Goal: Task Accomplishment & Management: Complete application form

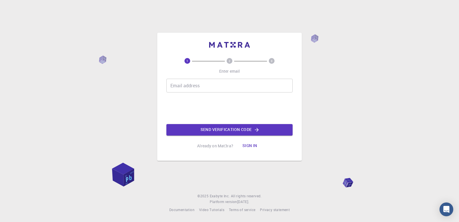
click at [206, 88] on input "Email address" at bounding box center [230, 86] width 126 height 14
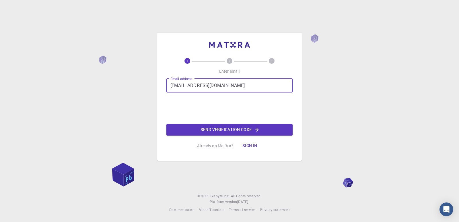
type input "[EMAIL_ADDRESS][DOMAIN_NAME]"
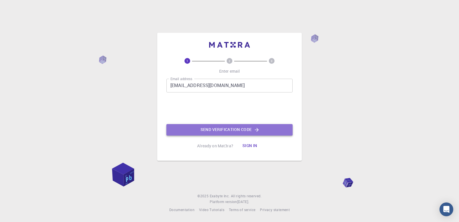
click at [261, 127] on button "Send verification code" at bounding box center [230, 129] width 126 height 11
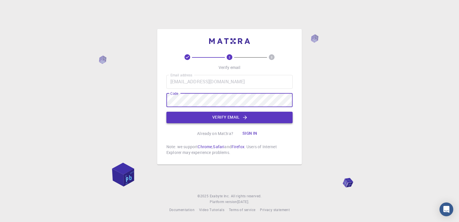
click at [226, 117] on button "Verify email" at bounding box center [230, 117] width 126 height 11
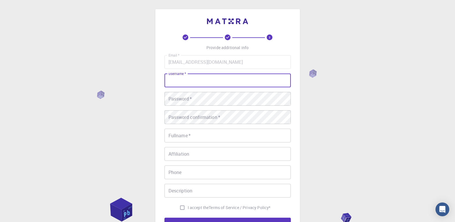
click at [231, 83] on input "username   *" at bounding box center [228, 81] width 126 height 14
type input "[PERSON_NAME]"
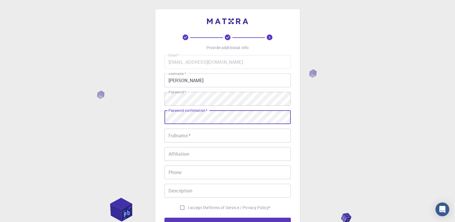
click at [208, 131] on input "Fullname   *" at bounding box center [228, 136] width 126 height 14
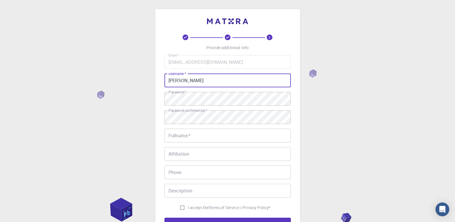
drag, startPoint x: 229, startPoint y: 79, endPoint x: 166, endPoint y: 80, distance: 62.3
click at [166, 80] on input "[PERSON_NAME]" at bounding box center [228, 81] width 126 height 14
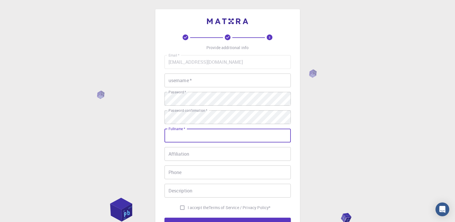
click at [192, 136] on input "Fullname   *" at bounding box center [228, 136] width 126 height 14
paste input "[PERSON_NAME]"
type input "[PERSON_NAME]"
click at [199, 77] on input "username   *" at bounding box center [228, 81] width 126 height 14
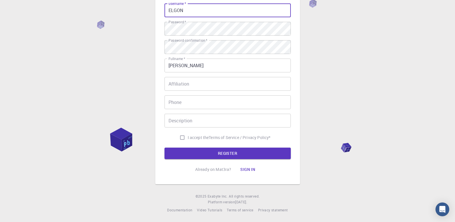
scroll to position [70, 0]
type input "ELGON"
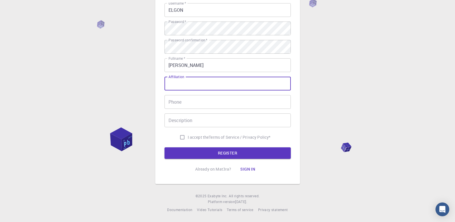
click at [202, 83] on input "Affiliation" at bounding box center [228, 84] width 126 height 14
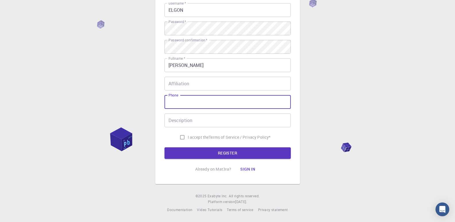
click at [201, 106] on input "Phone" at bounding box center [228, 102] width 126 height 14
type input "[PHONE_NUMBER]"
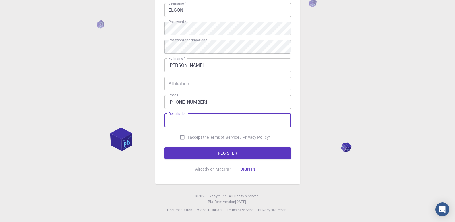
click at [200, 119] on input "Description" at bounding box center [228, 120] width 126 height 14
type input "w"
type input "Web Developer"
click at [180, 139] on input "I accept the Terms of Service / Privacy Policy *" at bounding box center [182, 137] width 11 height 11
checkbox input "true"
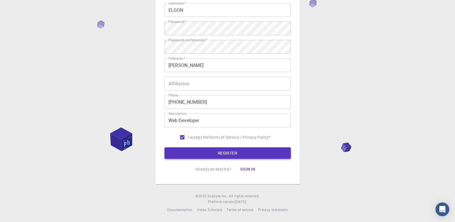
click at [212, 152] on button "REGISTER" at bounding box center [228, 152] width 126 height 11
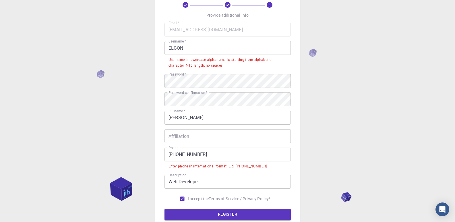
scroll to position [13, 0]
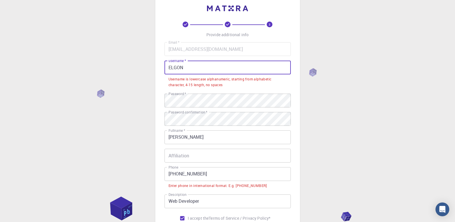
click at [188, 65] on input "ELGON" at bounding box center [228, 68] width 126 height 14
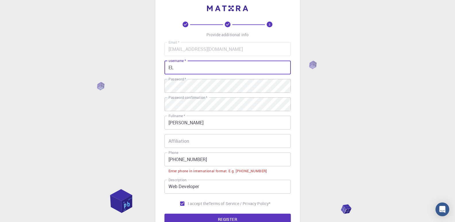
type input "E"
type input "elgon"
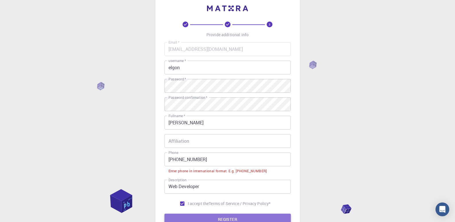
click at [206, 217] on button "REGISTER" at bounding box center [228, 219] width 126 height 11
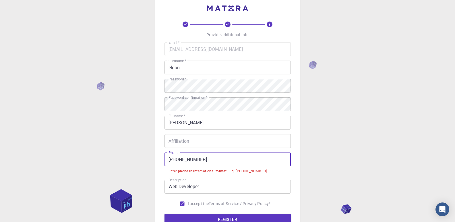
click at [181, 159] on input "[PHONE_NUMBER]" at bounding box center [228, 159] width 126 height 14
click at [180, 159] on input "[PHONE_NUMBER]" at bounding box center [228, 159] width 126 height 14
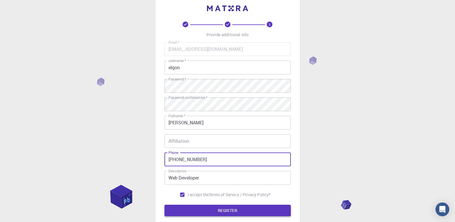
type input "[PHONE_NUMBER]"
click at [219, 211] on button "REGISTER" at bounding box center [228, 210] width 126 height 11
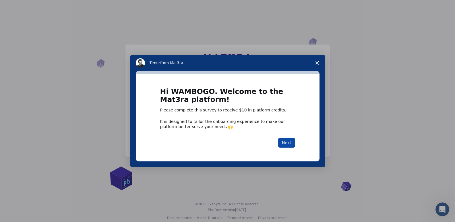
click at [285, 142] on button "Next" at bounding box center [286, 143] width 17 height 10
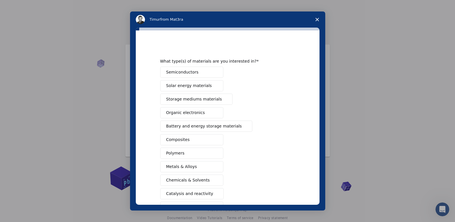
click at [268, 61] on div "What type(s) of materials are you interested in?" at bounding box center [223, 61] width 126 height 5
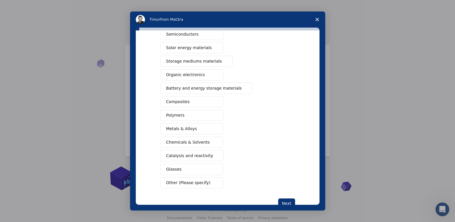
scroll to position [55, 0]
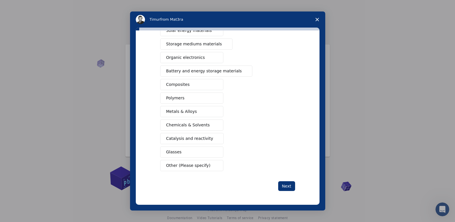
click at [192, 165] on span "Other (Please specify)" at bounding box center [188, 166] width 44 height 6
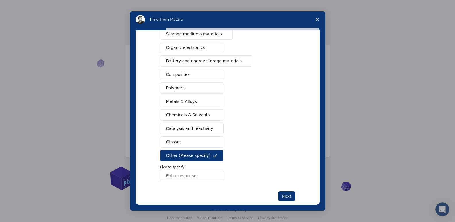
scroll to position [75, 0]
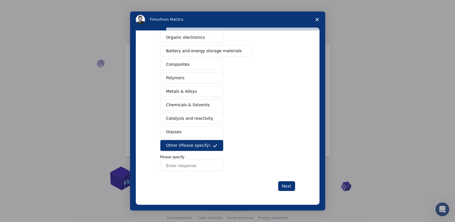
click at [201, 165] on input "Enter response" at bounding box center [191, 165] width 63 height 11
type input "system"
click at [284, 185] on button "Next" at bounding box center [286, 186] width 17 height 10
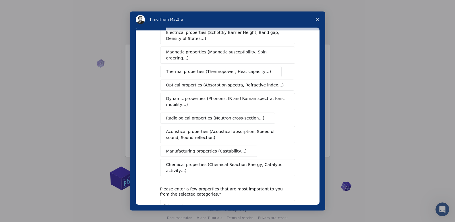
scroll to position [57, 0]
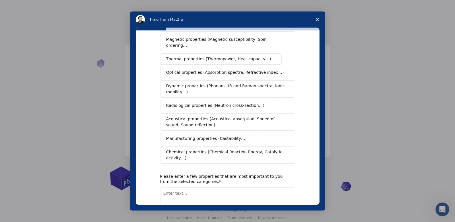
click at [214, 136] on span "Manufacturing properties (Castability…)" at bounding box center [206, 139] width 81 height 6
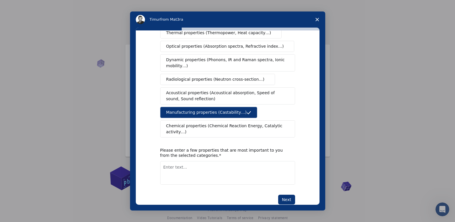
scroll to position [85, 0]
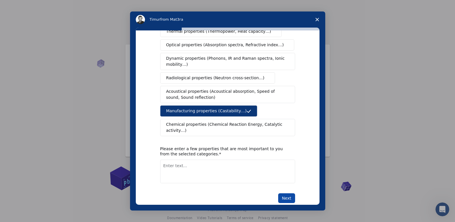
click at [287, 193] on button "Next" at bounding box center [286, 198] width 17 height 10
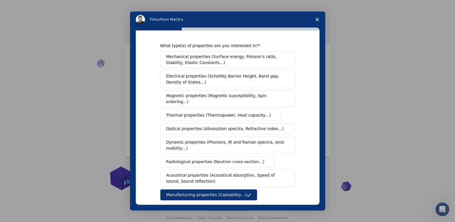
scroll to position [0, 0]
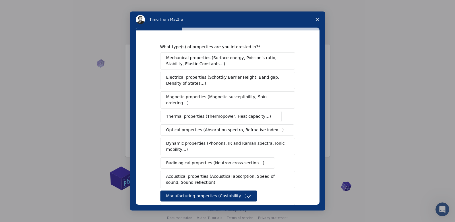
click at [316, 18] on icon "Close survey" at bounding box center [317, 19] width 3 height 3
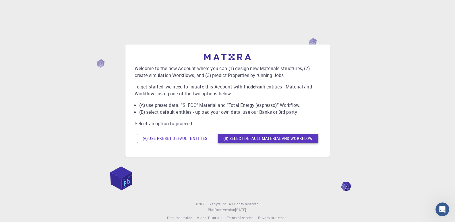
click at [253, 138] on button "(B) Select default material and workflow" at bounding box center [268, 138] width 100 height 9
click at [194, 137] on button "(A) Use preset default entities" at bounding box center [175, 138] width 76 height 9
